Goal: Communication & Community: Connect with others

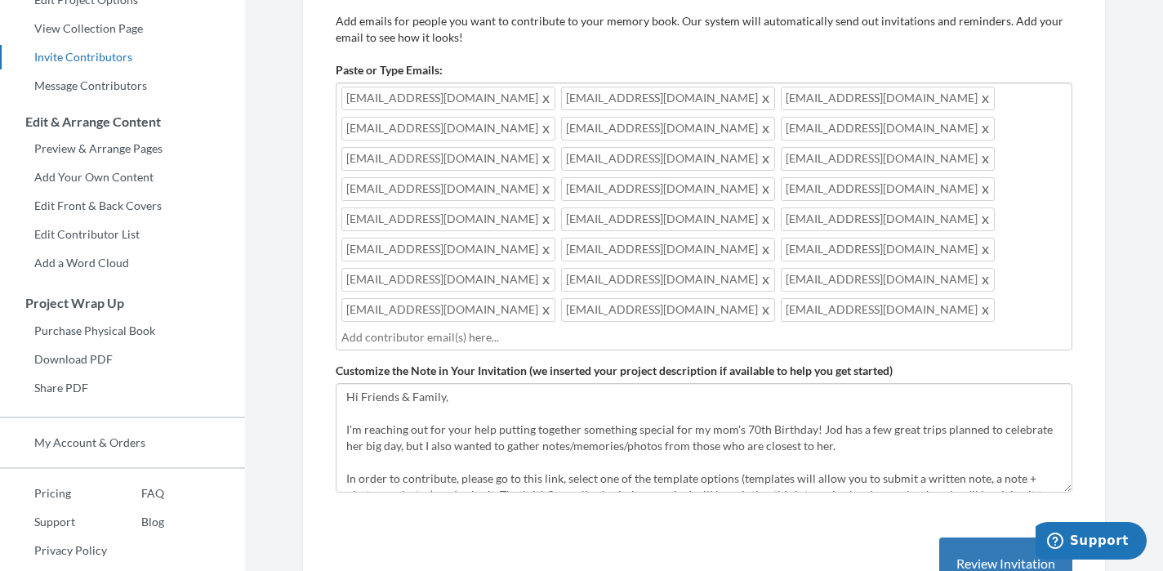
click at [459, 515] on div "Add emails for people you want to contribute to your memory book. Our system wi…" at bounding box center [704, 318] width 737 height 610
click at [638, 328] on input "text" at bounding box center [703, 337] width 725 height 18
type input "[EMAIL_ADDRESS][DOMAIN_NAME]"
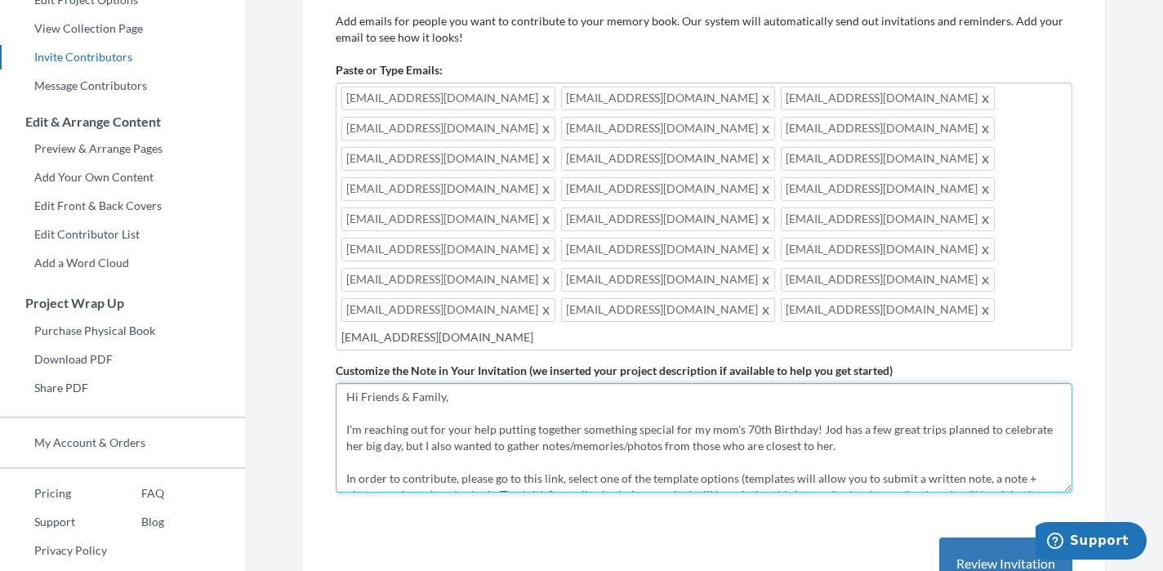
click at [622, 383] on textarea "Help us celebrate [PERSON_NAME]'s 70th Birthday! Please share a written note an…" at bounding box center [704, 437] width 737 height 109
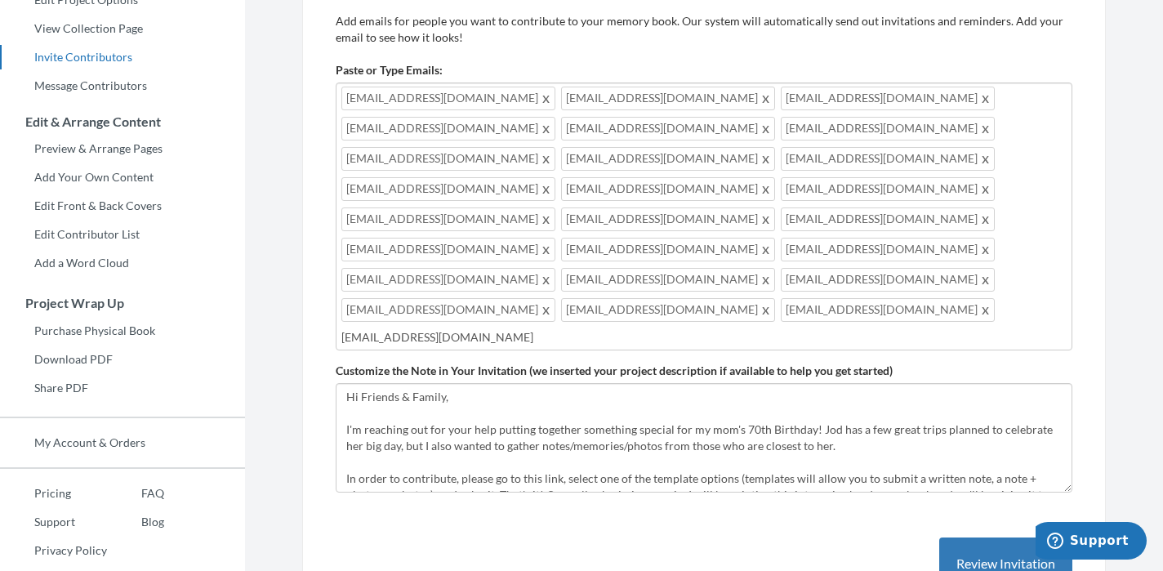
click at [550, 328] on input "[EMAIL_ADDRESS][DOMAIN_NAME]" at bounding box center [703, 337] width 725 height 18
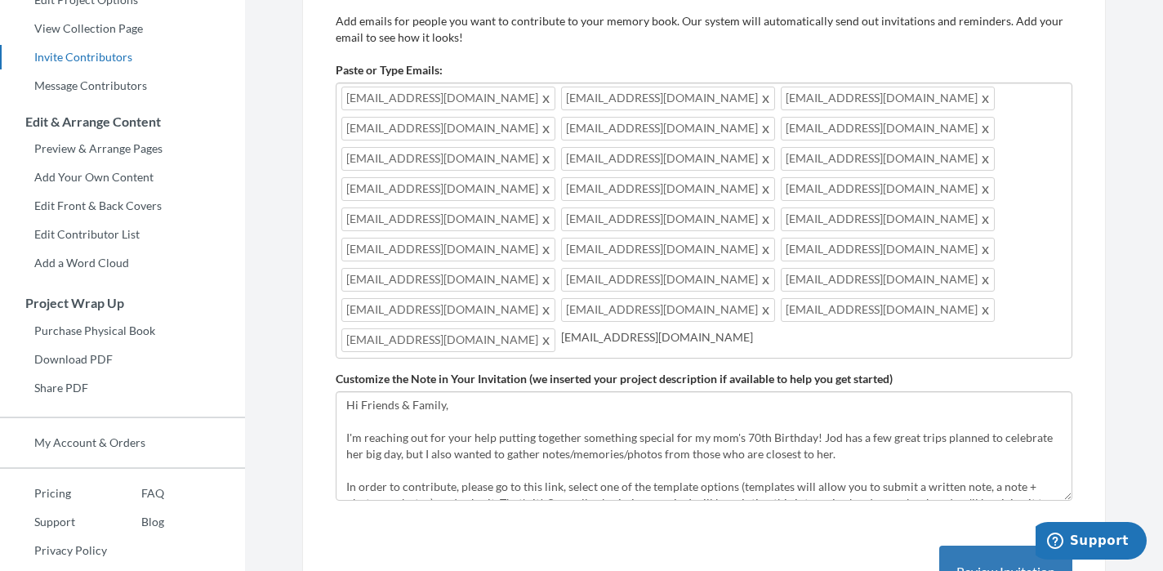
type input "[EMAIL_ADDRESS][DOMAIN_NAME]"
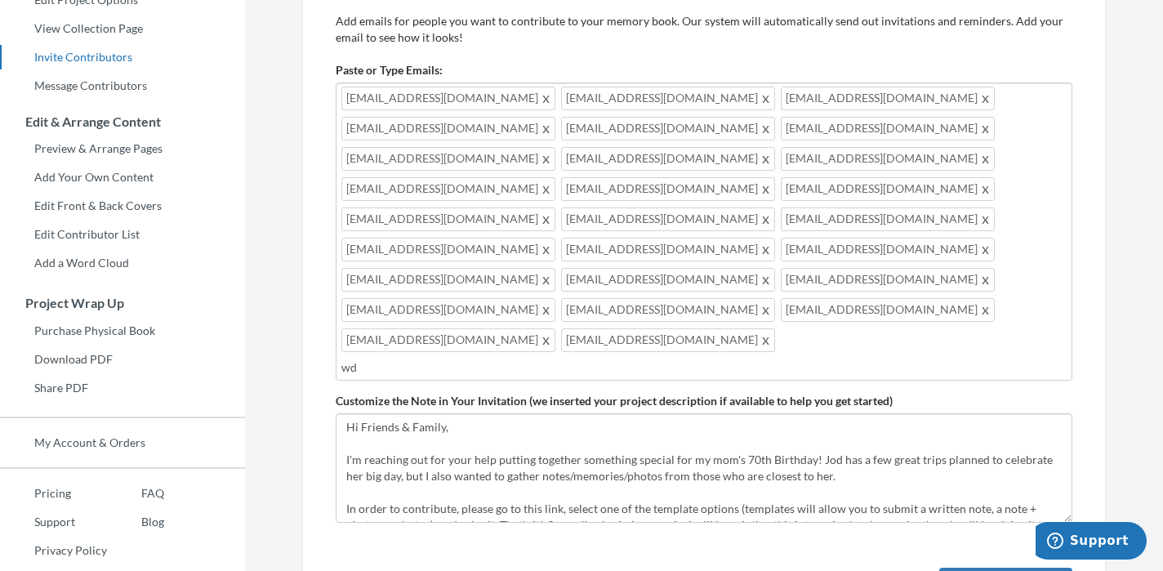
type input "w"
type input "[EMAIL_ADDRESS][DOMAIN_NAME]"
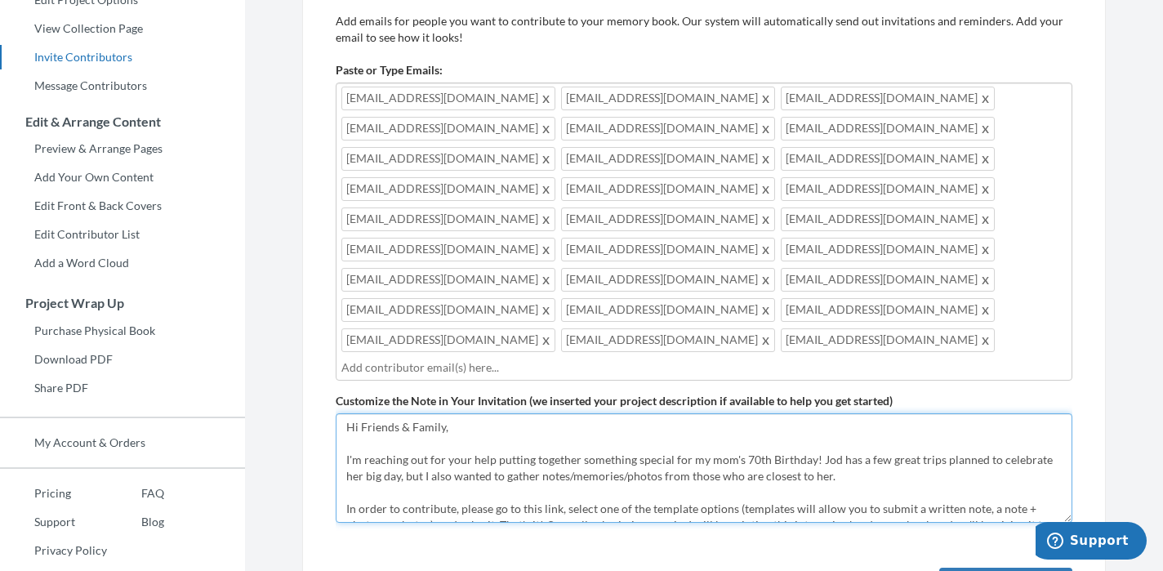
click at [765, 413] on textarea "Help us celebrate [PERSON_NAME]'s 70th Birthday! Please share a written note an…" at bounding box center [704, 467] width 737 height 109
drag, startPoint x: 533, startPoint y: 365, endPoint x: 294, endPoint y: 372, distance: 239.4
click at [294, 372] on div "Emails have been sent! Invite Contributors There are two ways to send invitatio…" at bounding box center [704, 251] width 828 height 869
drag, startPoint x: 515, startPoint y: 370, endPoint x: 726, endPoint y: 372, distance: 211.6
click at [726, 413] on textarea "Help us celebrate [PERSON_NAME]'s 70th Birthday! Please share a written note an…" at bounding box center [704, 467] width 737 height 109
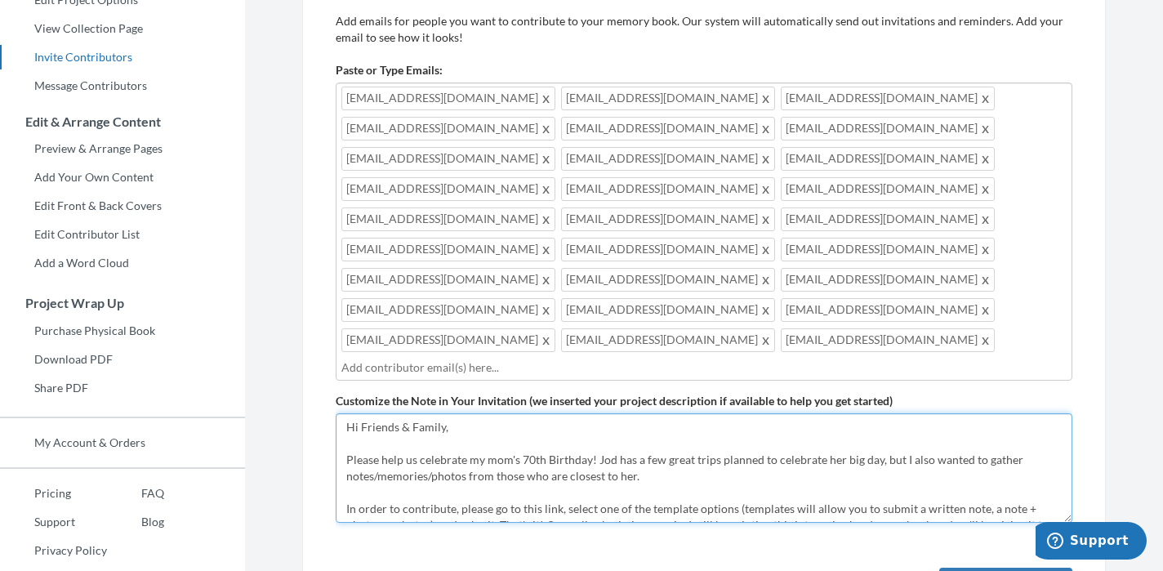
click at [610, 413] on textarea "Help us celebrate [PERSON_NAME]'s 70th Birthday! Please share a written note an…" at bounding box center [704, 467] width 737 height 109
click at [604, 413] on textarea "Help us celebrate [PERSON_NAME]'s 70th Birthday! Please share a written note an…" at bounding box center [704, 467] width 737 height 109
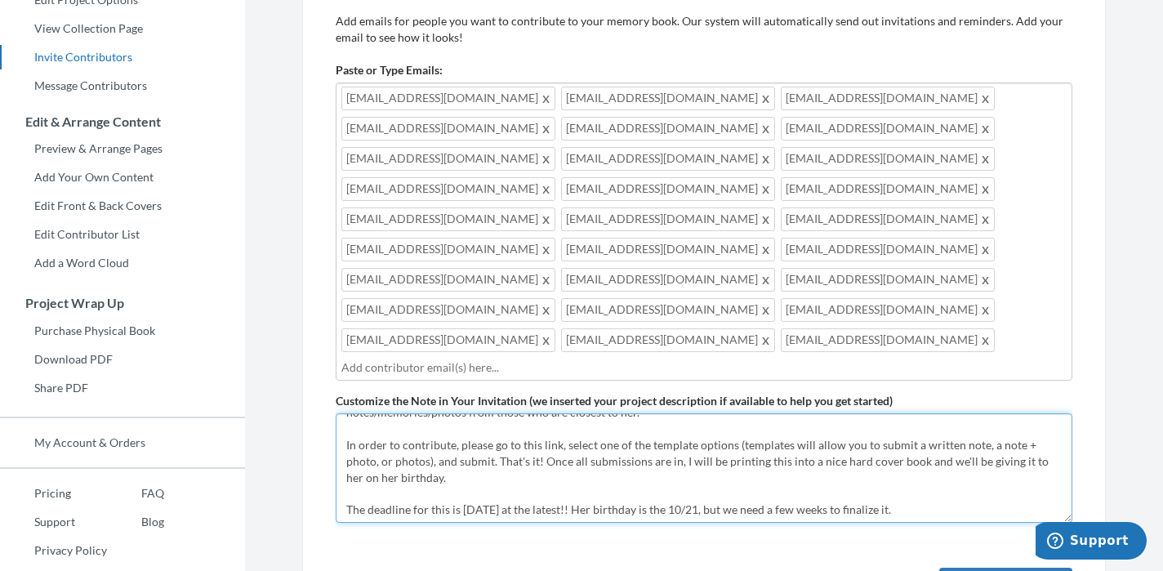
scroll to position [65, 0]
drag, startPoint x: 401, startPoint y: 355, endPoint x: 336, endPoint y: 355, distance: 65.4
click at [336, 413] on textarea "Help us celebrate [PERSON_NAME]'s 70th Birthday! Please share a written note an…" at bounding box center [704, 467] width 737 height 109
click at [412, 413] on textarea "Help us celebrate [PERSON_NAME]'s 70th Birthday! Please share a written note an…" at bounding box center [704, 467] width 737 height 109
click at [535, 413] on textarea "Help us celebrate [PERSON_NAME]'s 70th Birthday! Please share a written note an…" at bounding box center [704, 467] width 737 height 109
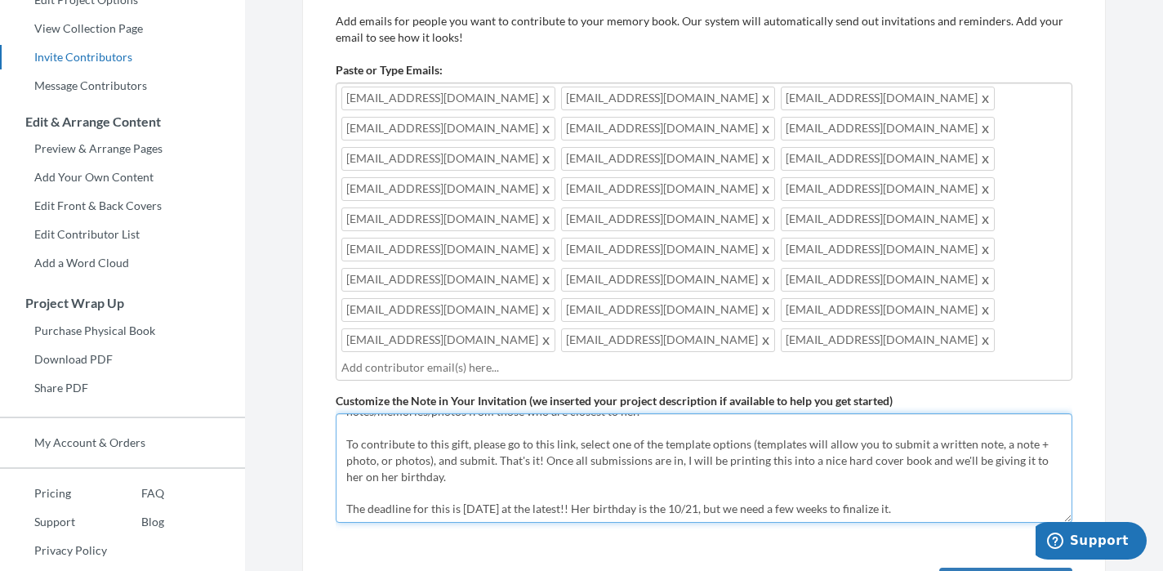
click at [535, 413] on textarea "Help us celebrate [PERSON_NAME]'s 70th Birthday! Please share a written note an…" at bounding box center [704, 467] width 737 height 109
click at [398, 413] on textarea "Help us celebrate [PERSON_NAME]'s 70th Birthday! Please share a written note an…" at bounding box center [704, 467] width 737 height 109
click at [394, 413] on textarea "Help us celebrate [PERSON_NAME]'s 70th Birthday! Please share a written note an…" at bounding box center [704, 467] width 737 height 109
click at [726, 413] on textarea "Help us celebrate [PERSON_NAME]'s 70th Birthday! Please share a written note an…" at bounding box center [704, 467] width 737 height 109
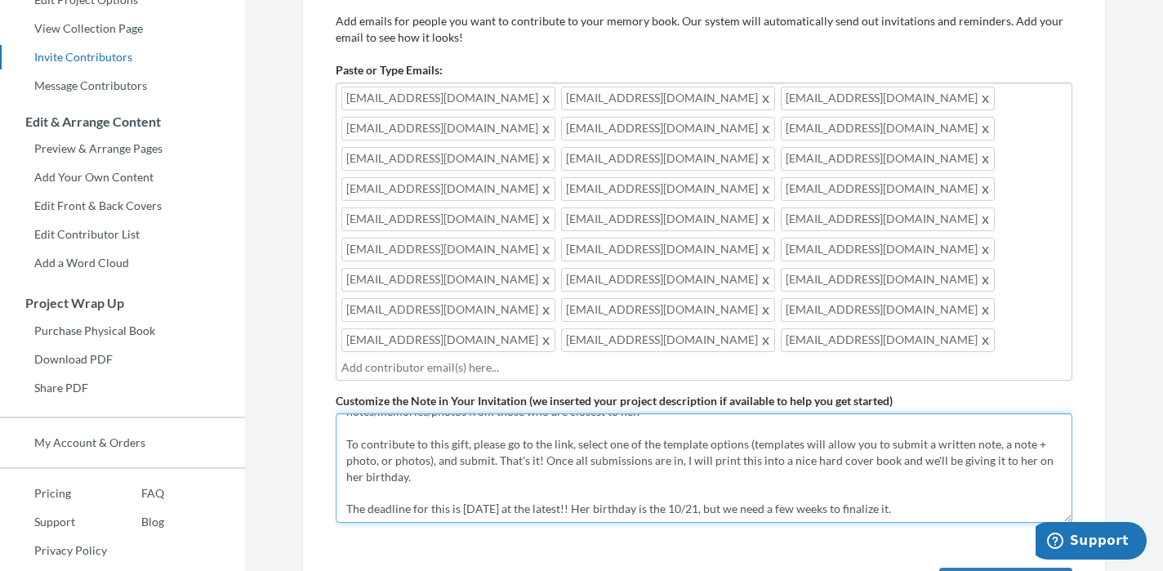
click at [587, 413] on textarea "Help us celebrate [PERSON_NAME]'s 70th Birthday! Please share a written note an…" at bounding box center [704, 467] width 737 height 109
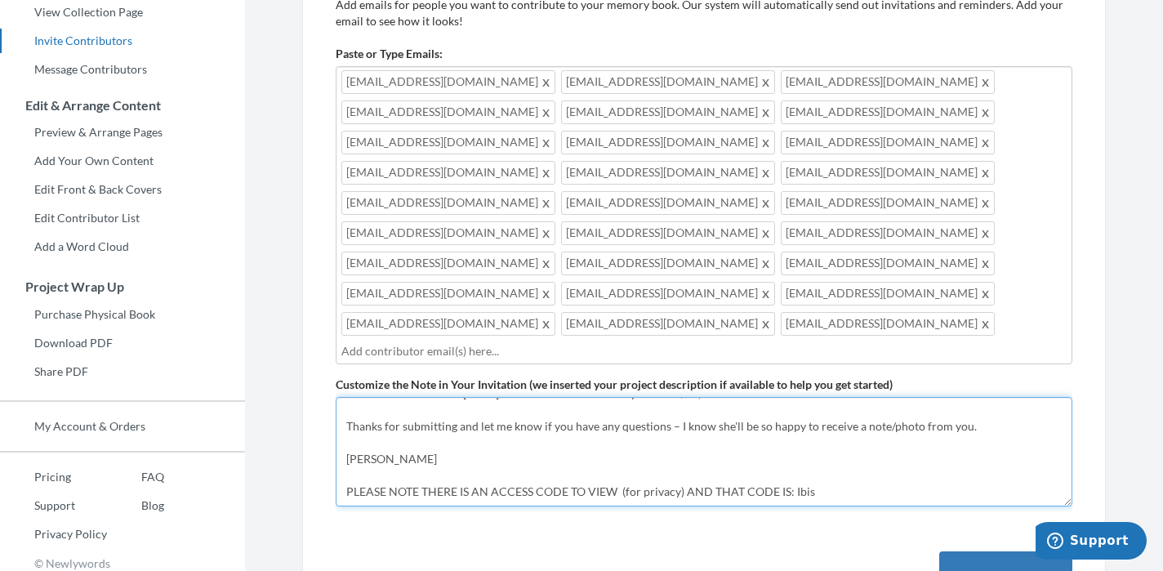
scroll to position [235, 0]
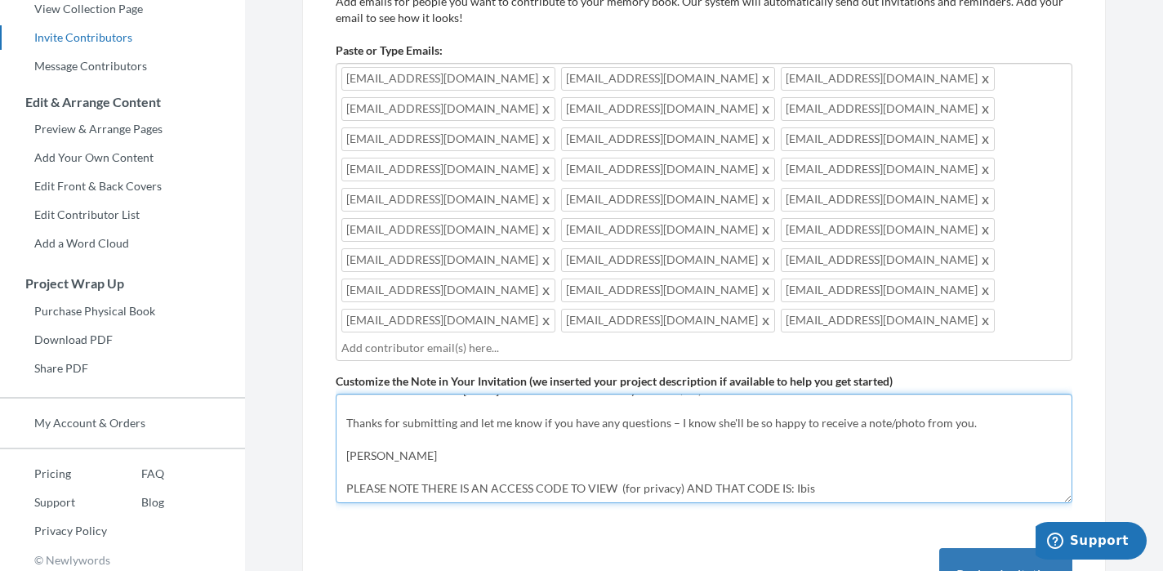
click at [613, 395] on textarea "Help us celebrate [PERSON_NAME]'s 70th Birthday! Please share a written note an…" at bounding box center [704, 448] width 737 height 109
click at [806, 398] on textarea "Help us celebrate [PERSON_NAME]'s 70th Birthday! Please share a written note an…" at bounding box center [704, 448] width 737 height 109
click at [844, 394] on textarea "Help us celebrate [PERSON_NAME]'s 70th Birthday! Please share a written note an…" at bounding box center [704, 448] width 737 height 109
click at [467, 400] on textarea "Help us celebrate [PERSON_NAME]'s 70th Birthday! Please share a written note an…" at bounding box center [704, 448] width 737 height 109
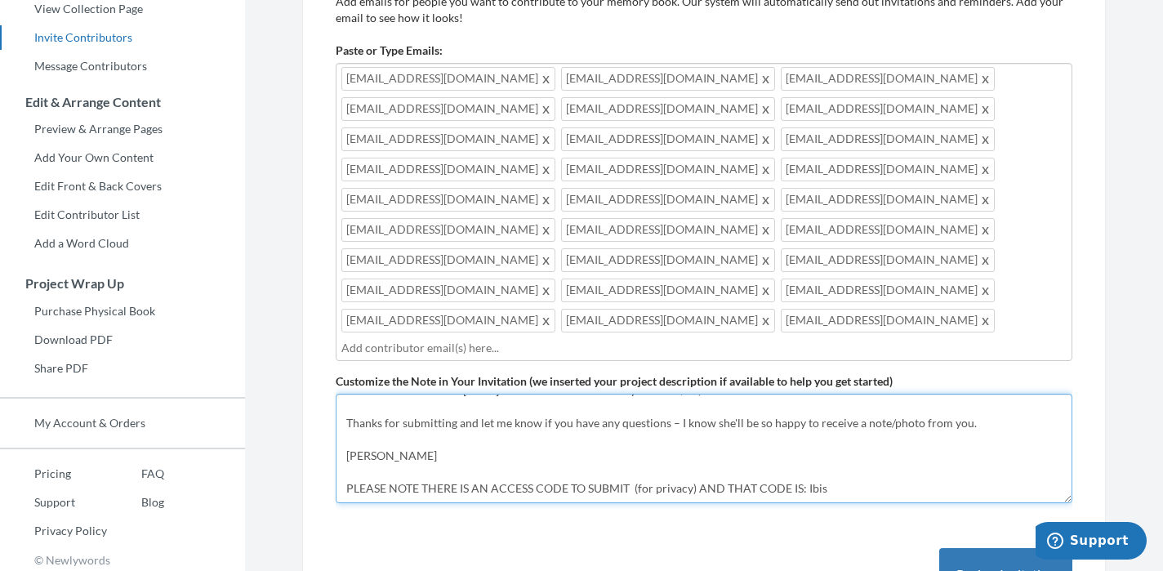
click at [467, 400] on textarea "Help us celebrate [PERSON_NAME]'s 70th Birthday! Please share a written note an…" at bounding box center [704, 448] width 737 height 109
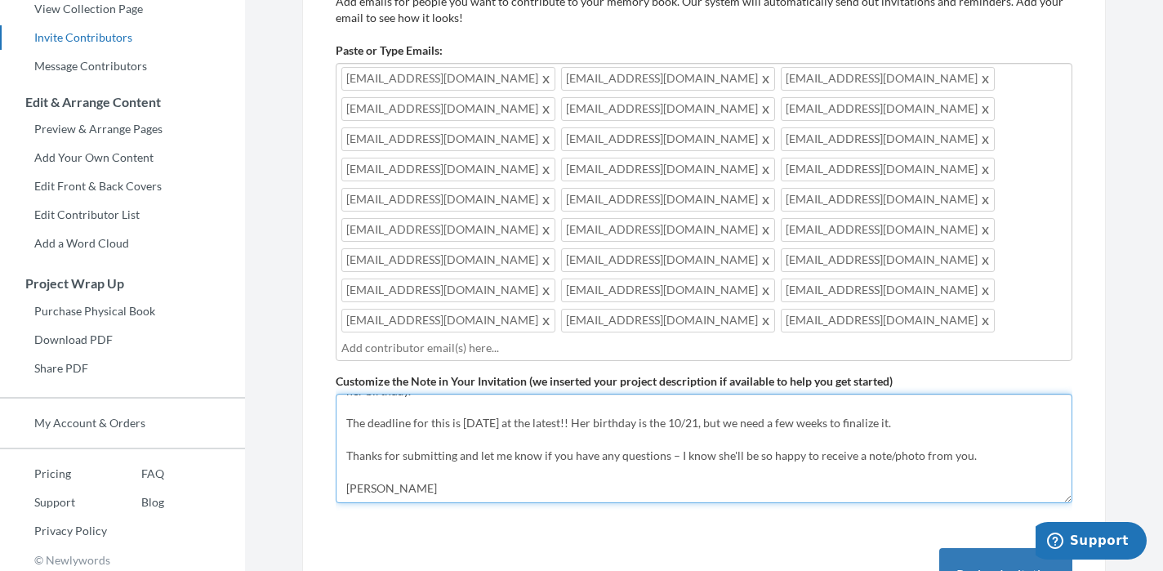
scroll to position [147, 0]
click at [347, 394] on textarea "Help us celebrate [PERSON_NAME]'s 70th Birthday! Please share a written note an…" at bounding box center [704, 448] width 737 height 109
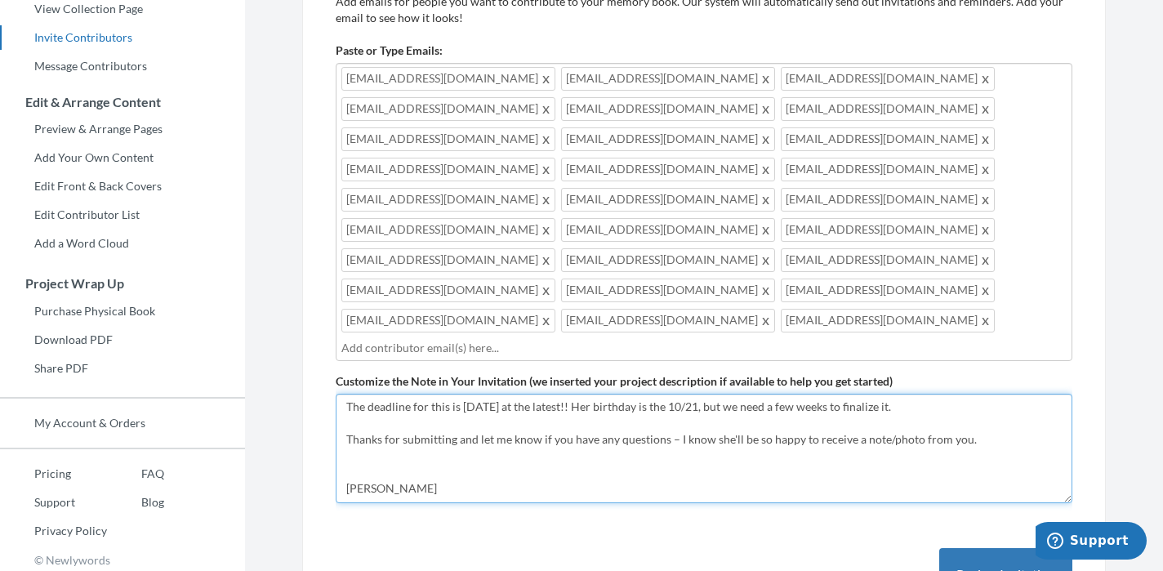
click at [347, 394] on textarea "Help us celebrate [PERSON_NAME]'s 70th Birthday! Please share a written note an…" at bounding box center [704, 448] width 737 height 109
paste textarea "PLEASE NOTE THERE IS AN ACCESS CODE TO SUBMIT (for privacy) AND THAT CODE IS: I…"
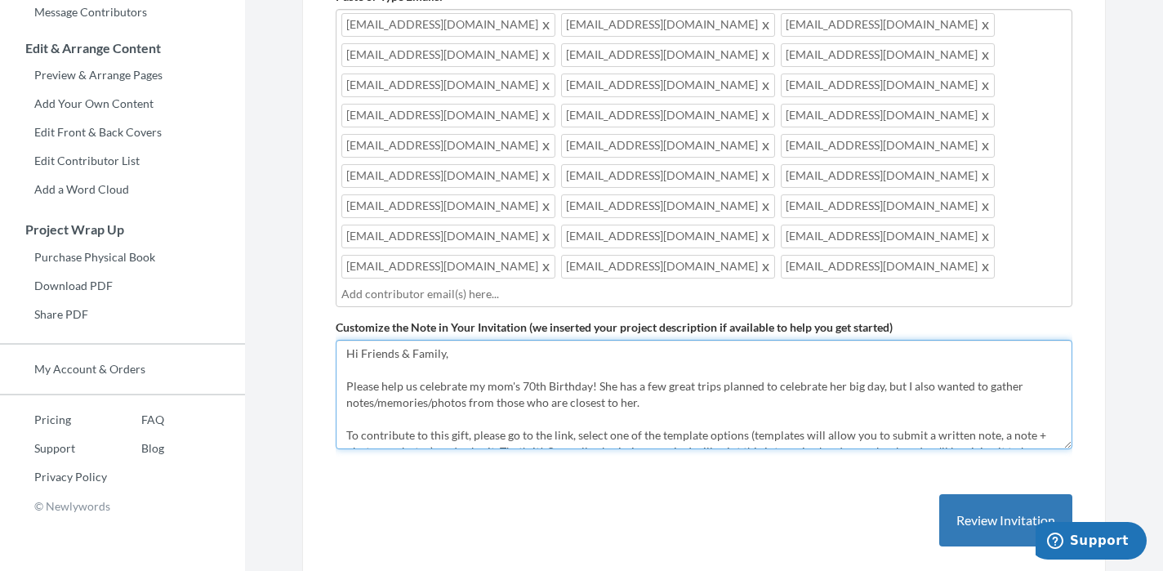
scroll to position [288, 0]
type textarea "Hi Friends & Family, Please help us celebrate my mom's 70th Birthday! She has a…"
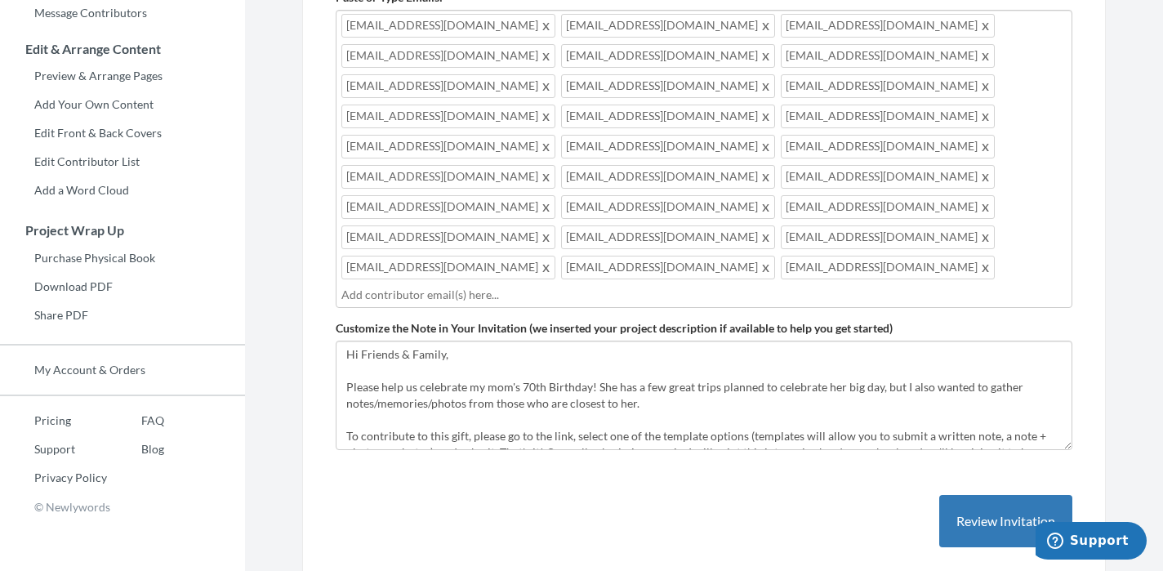
click at [1063, 535] on icon "Support" at bounding box center [1055, 541] width 16 height 16
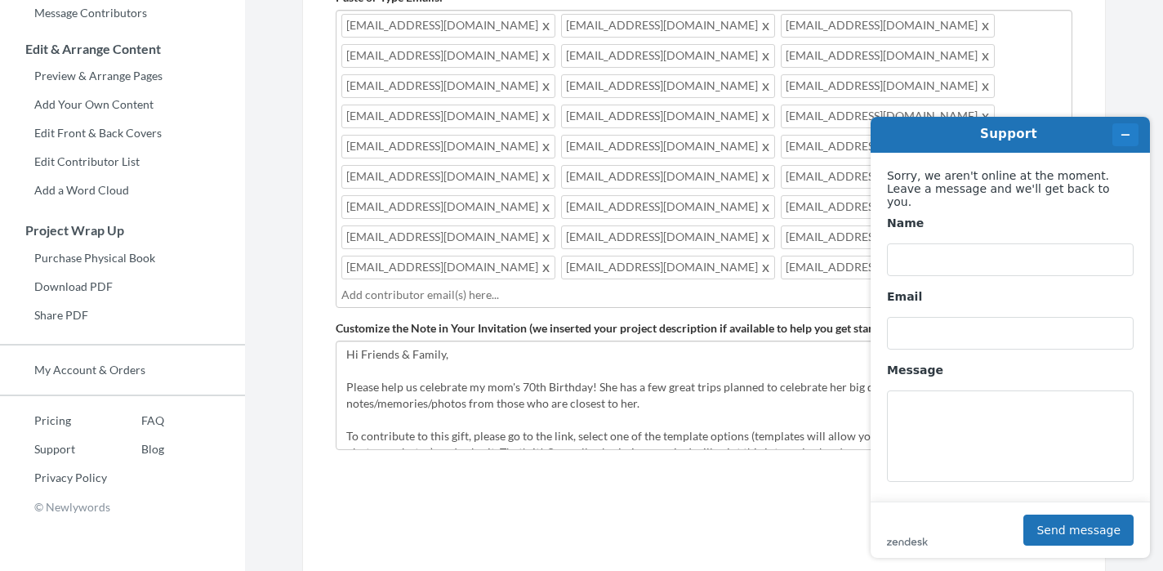
click at [1127, 132] on icon "Minimize widget" at bounding box center [1125, 134] width 11 height 11
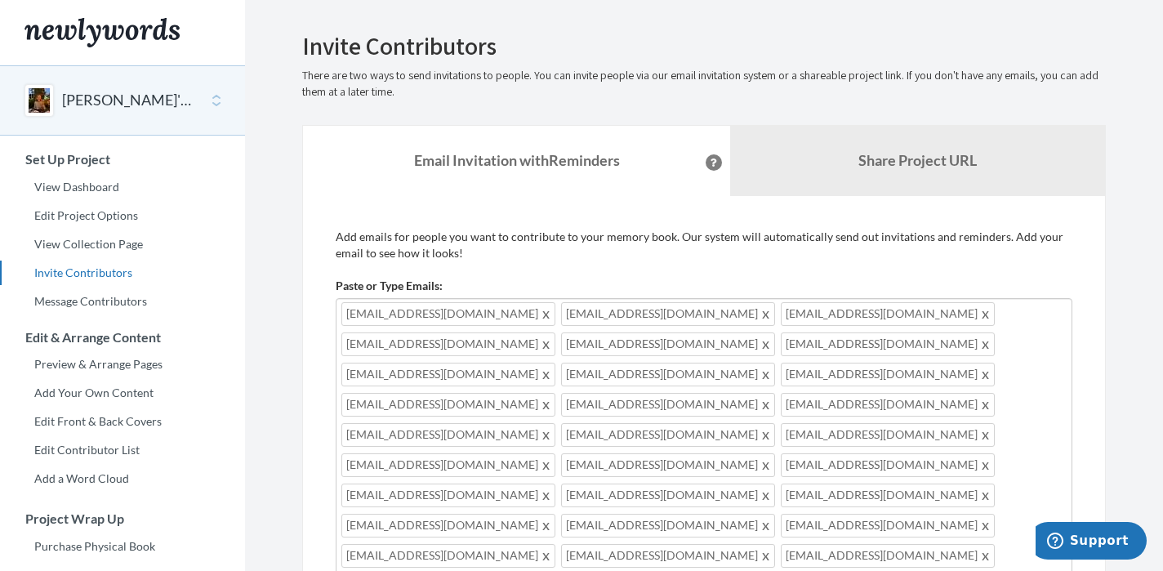
click at [805, 459] on div "[EMAIL_ADDRESS][DOMAIN_NAME] [EMAIL_ADDRESS][DOMAIN_NAME] [EMAIL_ADDRESS][DOMAI…" at bounding box center [704, 447] width 737 height 298
type input "[EMAIL_ADDRESS][DOMAIN_NAME]"
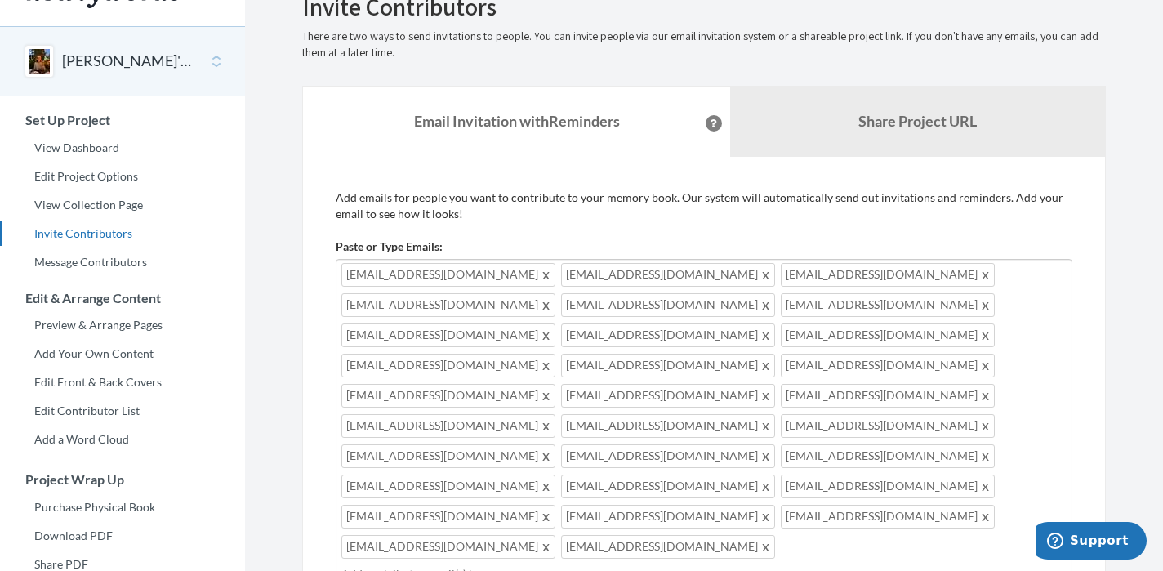
scroll to position [30, 0]
